Goal: Find specific page/section: Find specific page/section

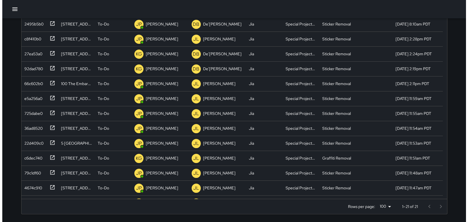
scroll to position [238, 421]
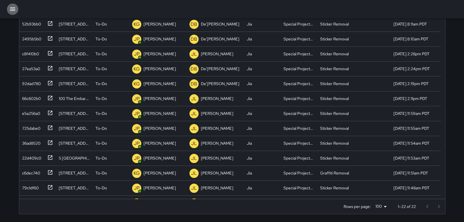
click at [11, 7] on icon "button" at bounding box center [12, 9] width 7 height 7
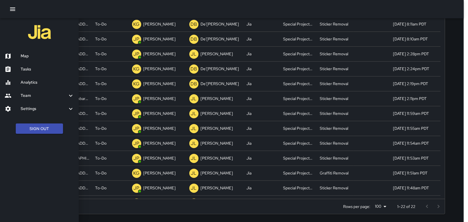
click at [28, 97] on h6 "Team" at bounding box center [44, 96] width 47 height 6
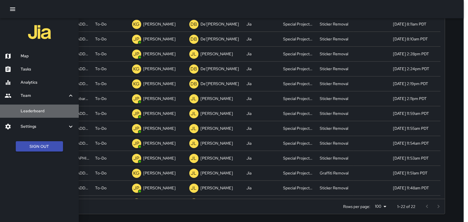
click at [32, 112] on h6 "Leaderboard" at bounding box center [48, 111] width 54 height 6
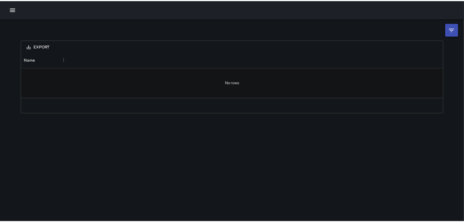
scroll to position [41, 421]
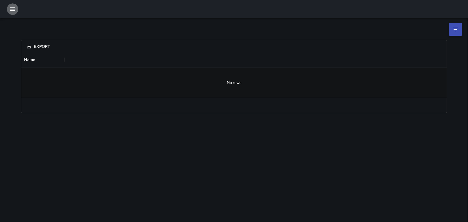
click at [13, 8] on icon "button" at bounding box center [12, 8] width 5 height 3
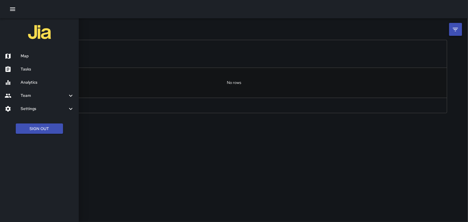
click at [24, 99] on h6 "Team" at bounding box center [44, 96] width 47 height 6
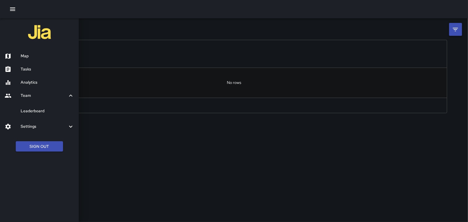
click at [27, 127] on h6 "Settings" at bounding box center [44, 126] width 47 height 6
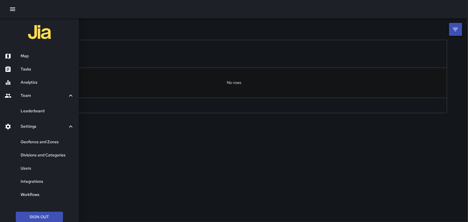
click at [28, 170] on h6 "Users" at bounding box center [48, 168] width 54 height 6
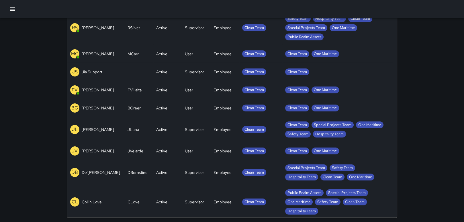
scroll to position [416, 0]
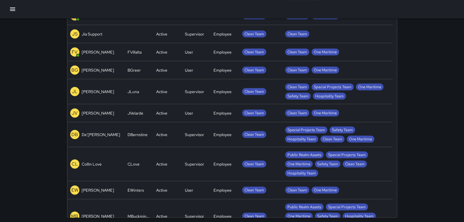
click at [74, 132] on p "DB" at bounding box center [74, 134] width 7 height 7
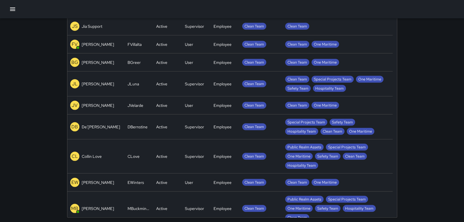
scroll to position [427, 0]
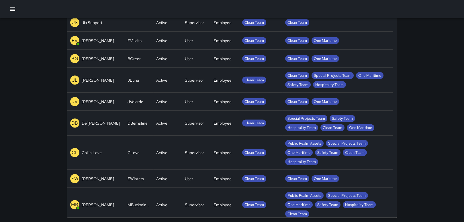
click at [74, 120] on p "DB" at bounding box center [74, 122] width 7 height 7
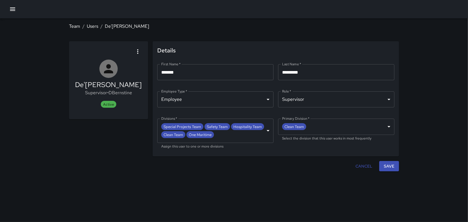
click at [105, 69] on icon at bounding box center [109, 69] width 14 height 14
click at [129, 27] on link "De'[PERSON_NAME]" at bounding box center [127, 26] width 44 height 6
click at [129, 26] on link "De'[PERSON_NAME]" at bounding box center [127, 26] width 44 height 6
click at [89, 26] on link "Users" at bounding box center [92, 26] width 11 height 6
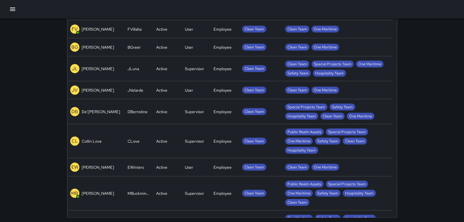
scroll to position [458, 0]
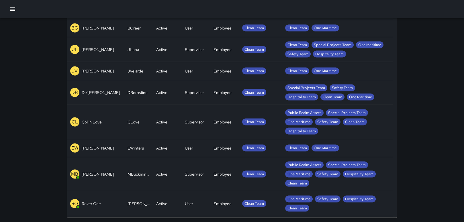
click at [74, 91] on p "DB" at bounding box center [74, 92] width 7 height 7
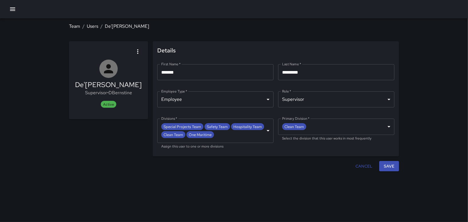
click at [74, 91] on div "De'[PERSON_NAME] Supervisor • DBernstine Active" at bounding box center [108, 80] width 79 height 78
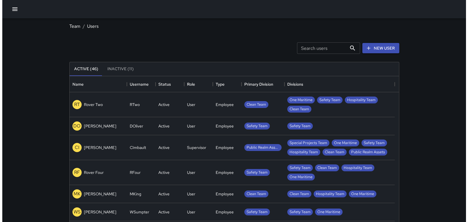
scroll to position [253, 325]
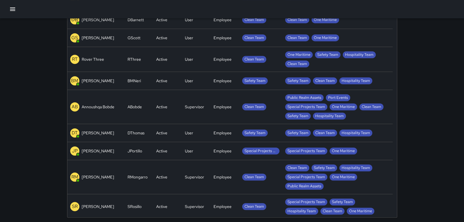
scroll to position [795, 0]
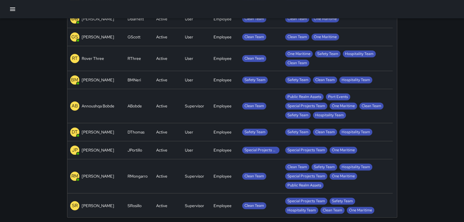
click at [76, 203] on p "SR" at bounding box center [75, 205] width 6 height 7
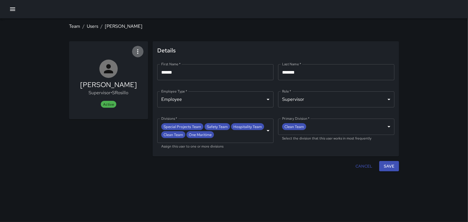
click at [139, 51] on icon "button" at bounding box center [137, 51] width 7 height 7
click at [149, 27] on div at bounding box center [234, 111] width 468 height 222
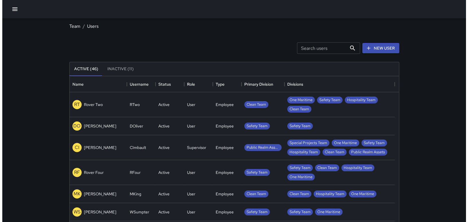
scroll to position [253, 325]
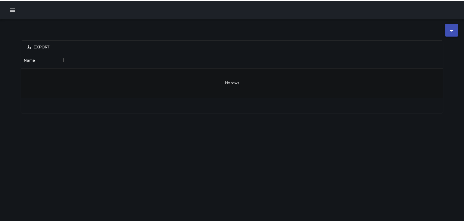
scroll to position [41, 421]
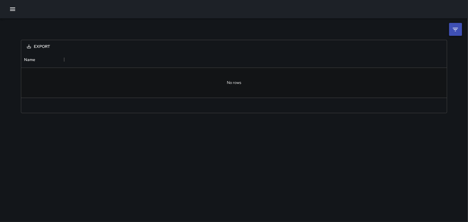
click at [463, 15] on html "Export No rows Name" at bounding box center [234, 111] width 468 height 222
click at [8, 7] on button "button" at bounding box center [12, 8] width 11 height 11
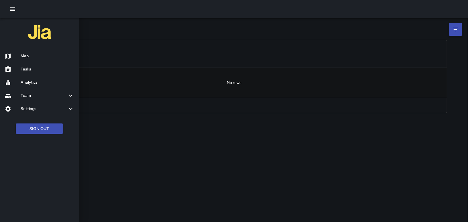
click at [72, 109] on icon at bounding box center [70, 108] width 7 height 7
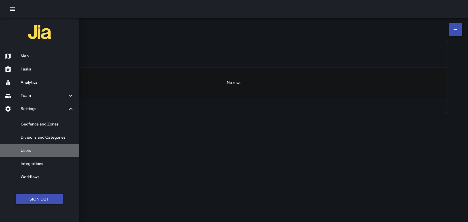
click at [25, 149] on h6 "Users" at bounding box center [48, 151] width 54 height 6
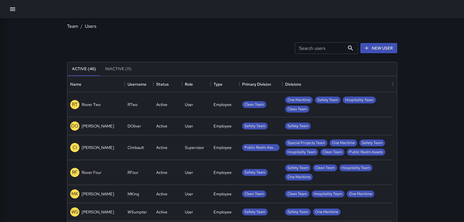
scroll to position [253, 325]
click at [9, 9] on icon "button" at bounding box center [12, 9] width 7 height 7
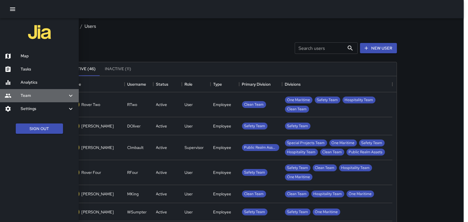
click at [26, 93] on h6 "Team" at bounding box center [44, 96] width 47 height 6
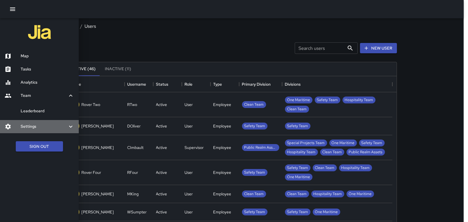
click at [71, 127] on icon at bounding box center [70, 126] width 7 height 7
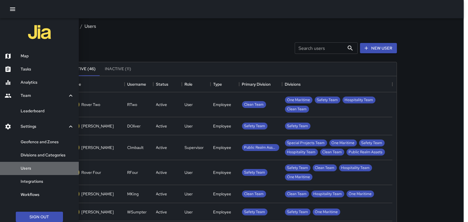
click at [25, 171] on h6 "Users" at bounding box center [48, 168] width 54 height 6
